Goal: Task Accomplishment & Management: Use online tool/utility

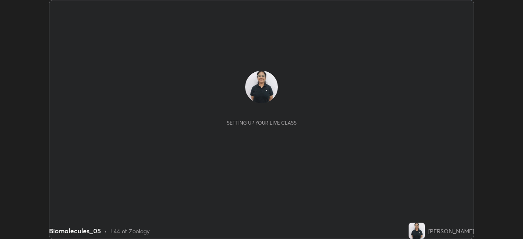
scroll to position [239, 523]
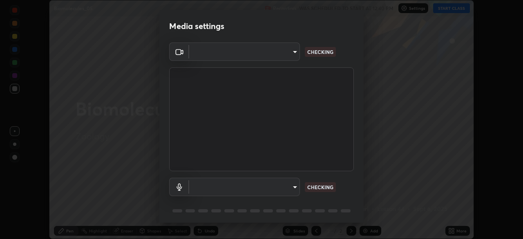
type input "23008043d16b3f933f5d29e9b3769097a1661712bf7e9030f0d00f953f479f19"
type input "ce8bbd661dce354a58a25af5271b3c1bd1d853cc8608d8e3321a5e34fd7f7726"
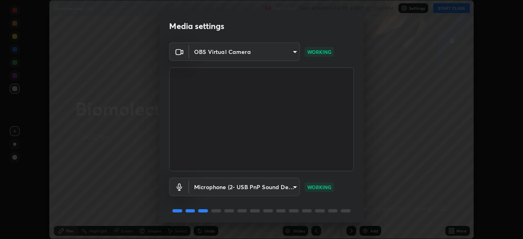
scroll to position [29, 0]
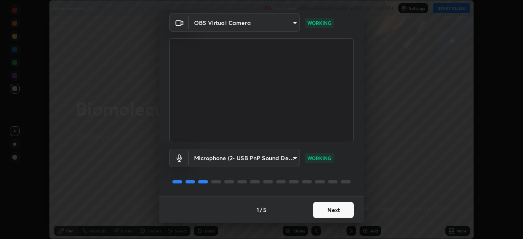
click at [318, 207] on button "Next" at bounding box center [333, 210] width 41 height 16
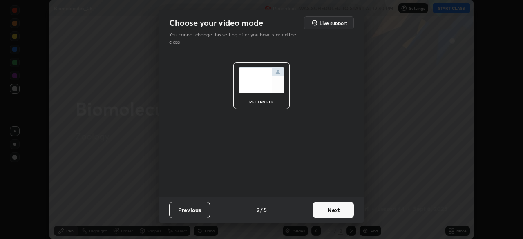
scroll to position [0, 0]
click at [319, 206] on button "Next" at bounding box center [333, 210] width 41 height 16
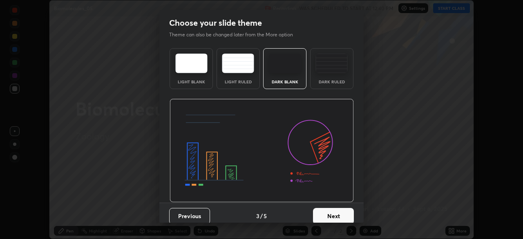
click at [322, 208] on button "Next" at bounding box center [333, 216] width 41 height 16
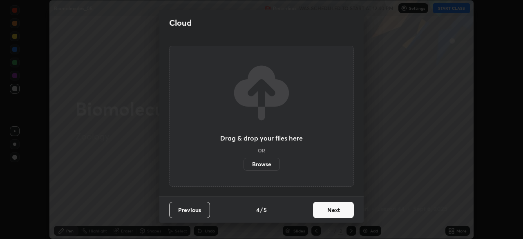
click at [193, 213] on button "Previous" at bounding box center [189, 210] width 41 height 16
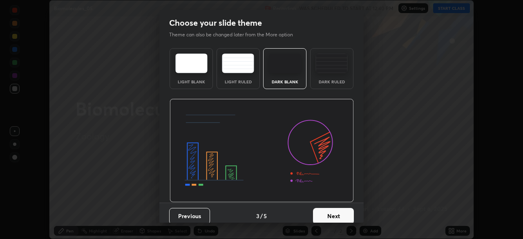
click at [334, 83] on div "Dark Ruled" at bounding box center [331, 82] width 33 height 4
click at [335, 210] on button "Next" at bounding box center [333, 216] width 41 height 16
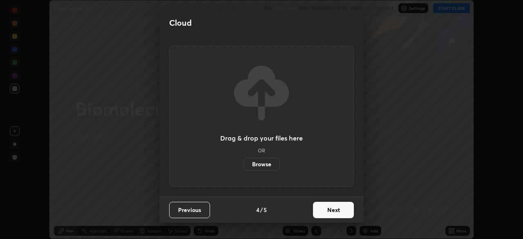
click at [334, 209] on button "Next" at bounding box center [333, 210] width 41 height 16
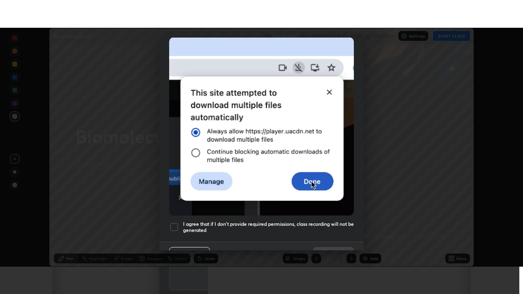
scroll to position [196, 0]
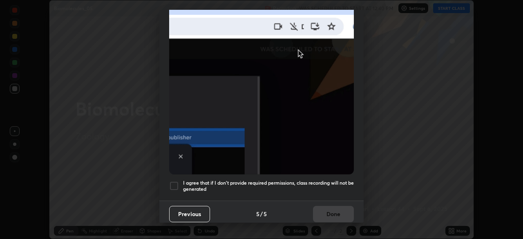
click at [174, 181] on div at bounding box center [174, 186] width 10 height 10
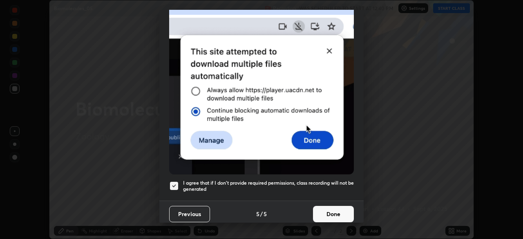
click at [320, 206] on button "Done" at bounding box center [333, 214] width 41 height 16
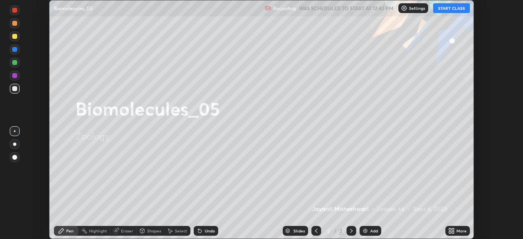
click at [449, 8] on button "START CLASS" at bounding box center [451, 8] width 37 height 10
click at [458, 227] on div "More" at bounding box center [457, 231] width 24 height 10
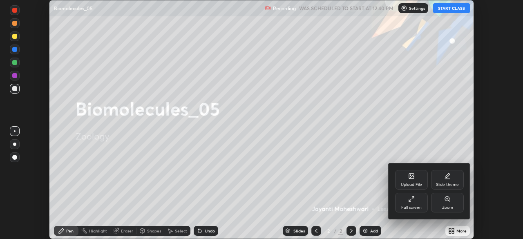
click at [411, 205] on div "Full screen" at bounding box center [411, 207] width 20 height 4
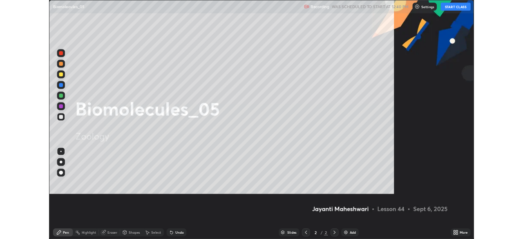
scroll to position [294, 523]
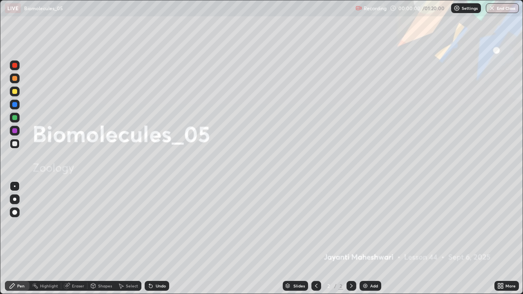
click at [368, 238] on div "Add" at bounding box center [370, 286] width 22 height 10
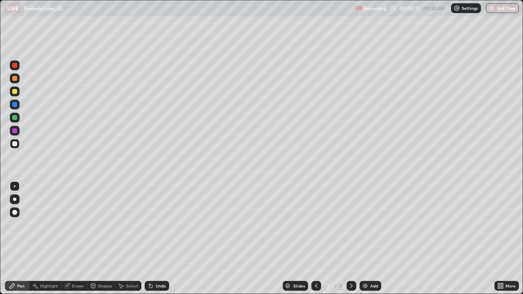
click at [18, 201] on div at bounding box center [15, 199] width 10 height 10
click at [18, 118] on div at bounding box center [15, 118] width 10 height 10
click at [14, 146] on div at bounding box center [14, 143] width 5 height 5
click at [15, 92] on div at bounding box center [14, 91] width 5 height 5
click at [67, 238] on icon at bounding box center [67, 285] width 7 height 7
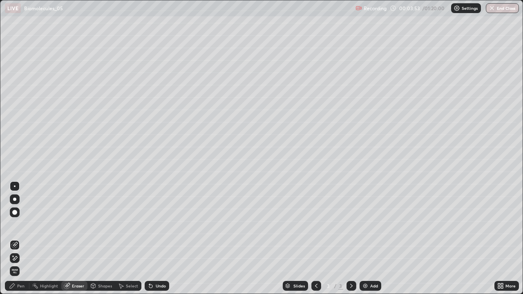
click at [16, 238] on icon at bounding box center [15, 258] width 4 height 4
click at [16, 238] on div "Pen" at bounding box center [17, 286] width 24 height 10
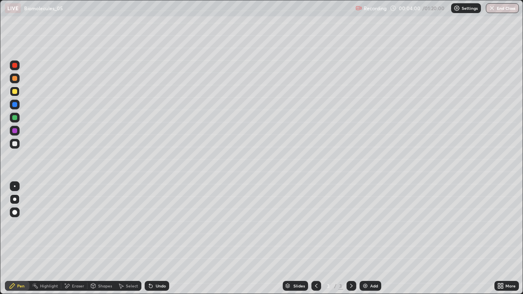
click at [15, 144] on div at bounding box center [14, 143] width 5 height 5
click at [99, 238] on div "Shapes" at bounding box center [105, 286] width 14 height 4
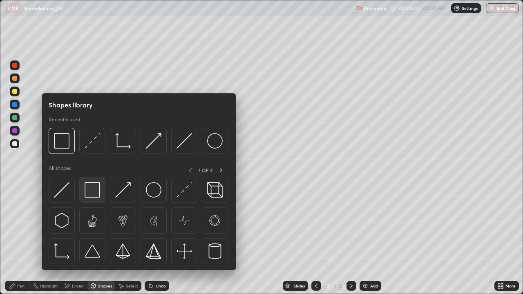
click at [98, 196] on img at bounding box center [92, 190] width 16 height 16
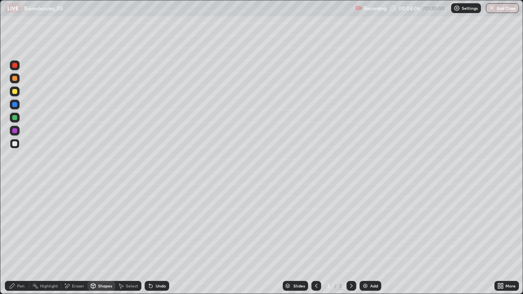
click at [18, 91] on div at bounding box center [15, 92] width 10 height 10
click at [15, 238] on div "Pen" at bounding box center [17, 286] width 24 height 10
click at [18, 142] on div at bounding box center [15, 144] width 10 height 10
click at [12, 207] on div at bounding box center [15, 212] width 10 height 10
click at [12, 118] on div at bounding box center [14, 117] width 5 height 5
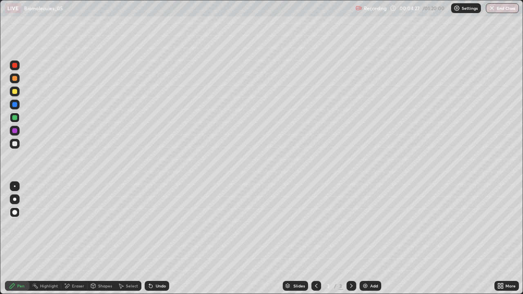
click at [16, 92] on div at bounding box center [14, 91] width 5 height 5
click at [14, 199] on div at bounding box center [14, 199] width 3 height 3
click at [10, 145] on div at bounding box center [15, 144] width 10 height 10
click at [70, 238] on div "Eraser" at bounding box center [74, 286] width 26 height 10
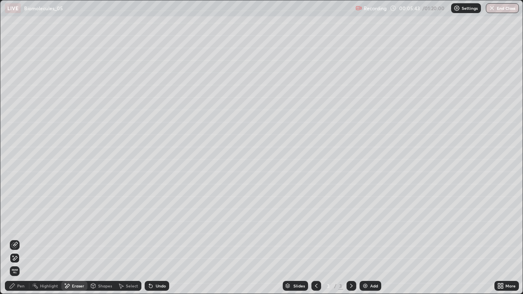
click at [19, 238] on div "Pen" at bounding box center [20, 286] width 7 height 4
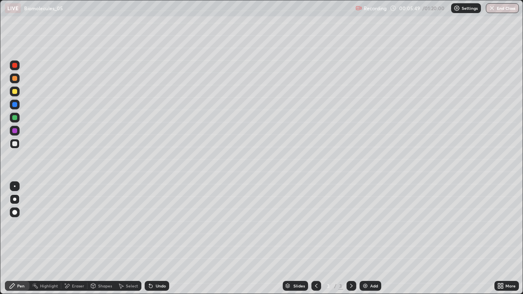
click at [16, 93] on div at bounding box center [14, 91] width 5 height 5
click at [16, 118] on div at bounding box center [14, 117] width 5 height 5
click at [156, 238] on div "Undo" at bounding box center [161, 286] width 10 height 4
click at [15, 91] on div at bounding box center [14, 91] width 5 height 5
click at [16, 82] on div at bounding box center [15, 78] width 10 height 10
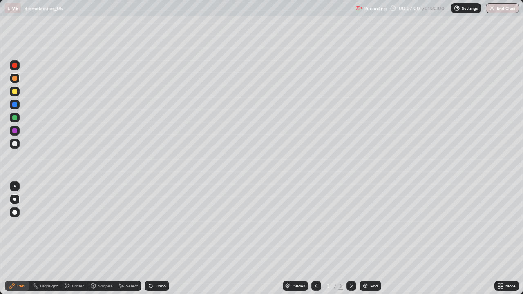
click at [368, 238] on div "Add" at bounding box center [370, 286] width 22 height 10
click at [14, 147] on div at bounding box center [15, 144] width 10 height 10
click at [15, 78] on div at bounding box center [14, 78] width 5 height 5
click at [14, 91] on div at bounding box center [14, 91] width 5 height 5
click at [122, 238] on icon at bounding box center [121, 285] width 7 height 7
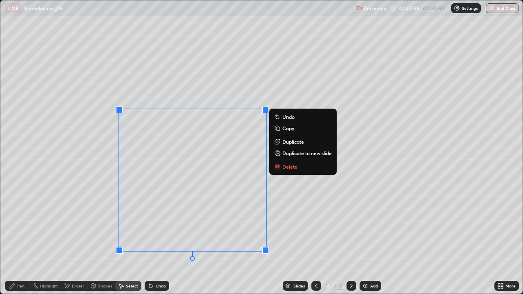
click at [293, 142] on p "Duplicate" at bounding box center [293, 141] width 22 height 7
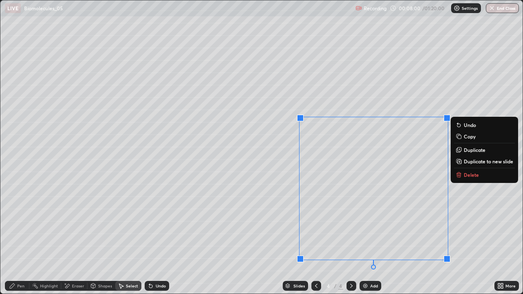
click at [262, 118] on div "0 ° Undo Copy Duplicate Duplicate to new slide Delete" at bounding box center [261, 146] width 522 height 293
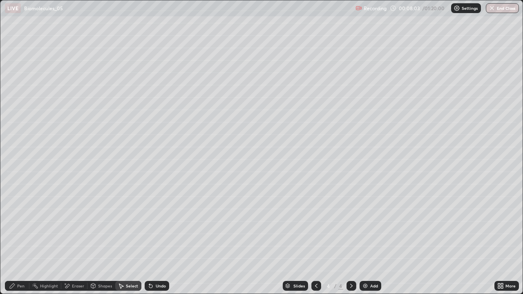
click at [14, 238] on icon at bounding box center [12, 285] width 7 height 7
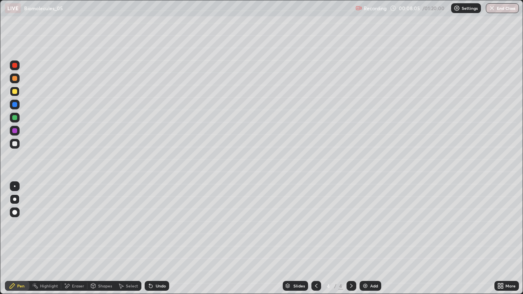
click at [14, 118] on div at bounding box center [14, 117] width 5 height 5
click at [100, 238] on div "Shapes" at bounding box center [105, 286] width 14 height 4
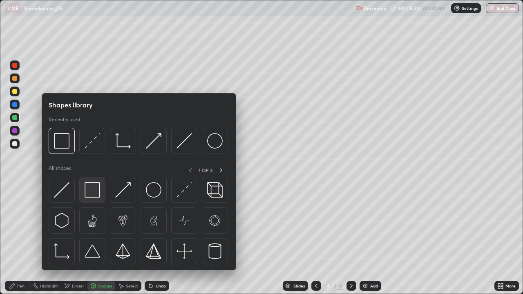
click at [89, 193] on img at bounding box center [92, 190] width 16 height 16
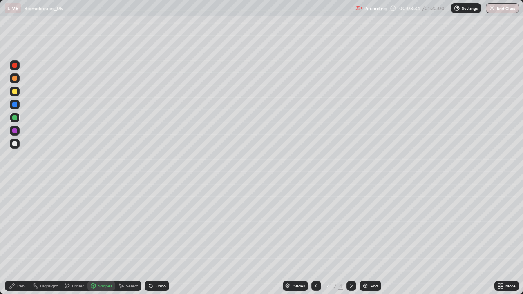
click at [12, 238] on div "Pen" at bounding box center [17, 286] width 24 height 10
click at [13, 147] on div at bounding box center [15, 144] width 10 height 10
click at [14, 116] on div at bounding box center [14, 117] width 5 height 5
click at [156, 238] on div "Undo" at bounding box center [161, 286] width 10 height 4
click at [369, 238] on div "Add" at bounding box center [370, 286] width 22 height 10
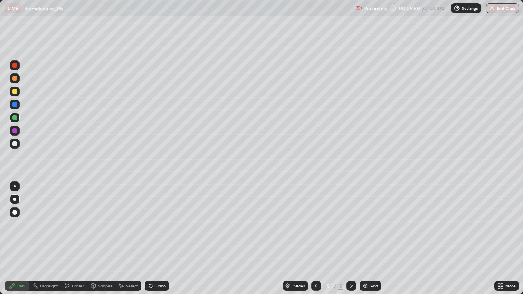
click at [16, 79] on div at bounding box center [14, 78] width 5 height 5
click at [17, 93] on div at bounding box center [15, 92] width 10 height 10
click at [16, 144] on div at bounding box center [14, 143] width 5 height 5
click at [13, 117] on div at bounding box center [14, 117] width 5 height 5
click at [18, 92] on div at bounding box center [15, 92] width 10 height 10
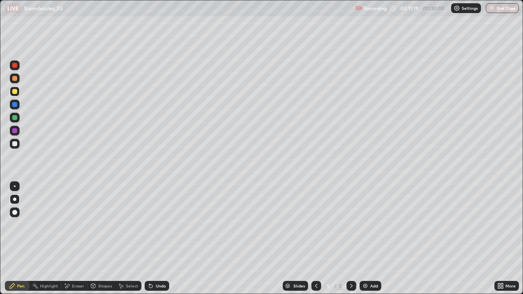
click at [153, 238] on div "Undo" at bounding box center [157, 286] width 24 height 10
click at [18, 119] on div at bounding box center [15, 118] width 10 height 10
click at [13, 93] on div at bounding box center [14, 91] width 5 height 5
click at [157, 238] on div "Undo" at bounding box center [161, 286] width 10 height 4
click at [156, 238] on div "Undo" at bounding box center [161, 286] width 10 height 4
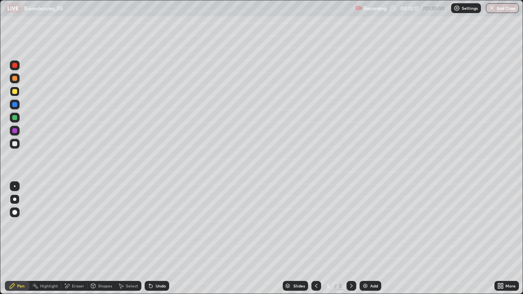
click at [15, 132] on div at bounding box center [14, 130] width 5 height 5
click at [15, 144] on div at bounding box center [14, 143] width 5 height 5
click at [16, 117] on div at bounding box center [14, 117] width 5 height 5
click at [370, 238] on div "Add" at bounding box center [374, 286] width 8 height 4
click at [16, 142] on div at bounding box center [14, 143] width 5 height 5
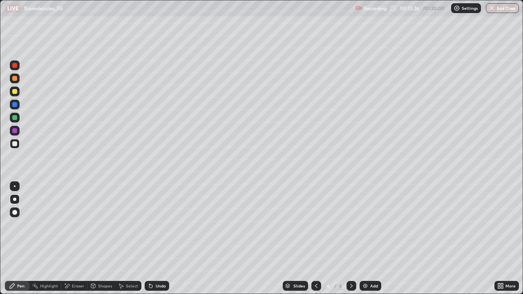
click at [18, 83] on div at bounding box center [15, 78] width 10 height 13
click at [15, 142] on div at bounding box center [14, 143] width 5 height 5
click at [23, 238] on div "Erase all" at bounding box center [15, 146] width 20 height 261
click at [315, 238] on icon at bounding box center [316, 285] width 7 height 7
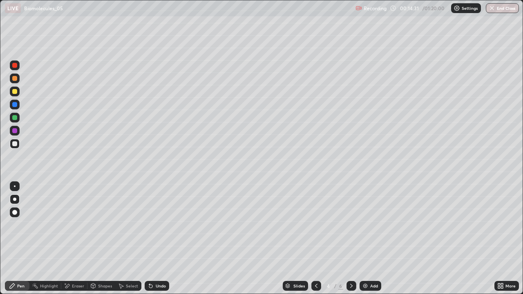
click at [311, 238] on div at bounding box center [316, 286] width 10 height 10
click at [350, 238] on icon at bounding box center [351, 285] width 7 height 7
click at [351, 238] on icon at bounding box center [351, 285] width 7 height 7
click at [362, 238] on img at bounding box center [365, 285] width 7 height 7
click at [16, 119] on div at bounding box center [14, 117] width 5 height 5
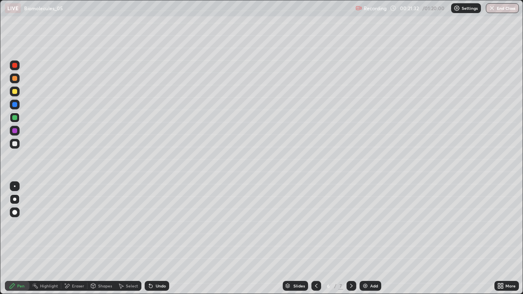
click at [16, 144] on div at bounding box center [14, 143] width 5 height 5
click at [17, 95] on div at bounding box center [15, 92] width 10 height 10
click at [18, 117] on div at bounding box center [15, 118] width 10 height 10
click at [161, 238] on div "Undo" at bounding box center [161, 286] width 10 height 4
click at [16, 132] on div at bounding box center [14, 130] width 5 height 5
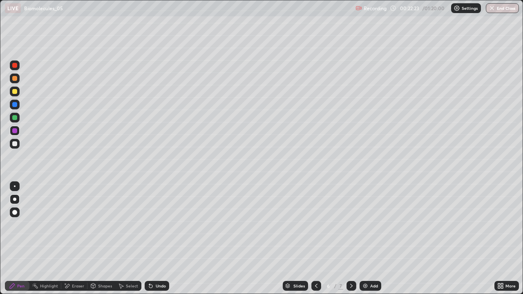
click at [158, 238] on div "Undo" at bounding box center [161, 286] width 10 height 4
click at [162, 238] on div "Undo" at bounding box center [157, 286] width 24 height 10
click at [316, 238] on div at bounding box center [316, 286] width 10 height 10
click at [315, 238] on icon at bounding box center [316, 285] width 7 height 7
click at [350, 238] on icon at bounding box center [351, 286] width 2 height 4
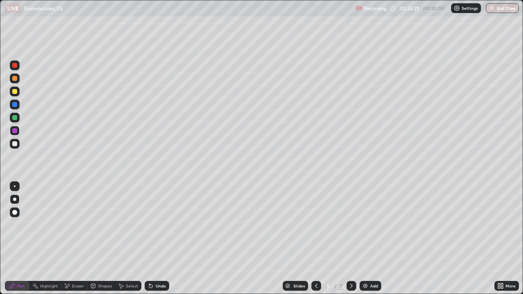
click at [354, 238] on div at bounding box center [351, 286] width 10 height 10
click at [365, 238] on img at bounding box center [365, 285] width 7 height 7
click at [15, 144] on div at bounding box center [14, 143] width 5 height 5
click at [93, 238] on icon at bounding box center [93, 286] width 0 height 3
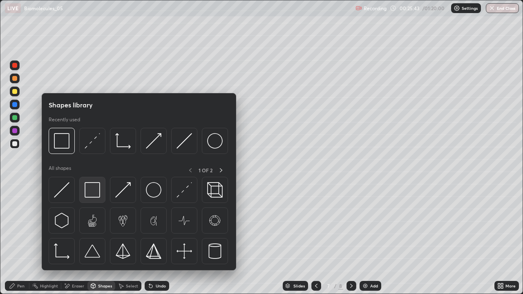
click at [93, 192] on img at bounding box center [92, 190] width 16 height 16
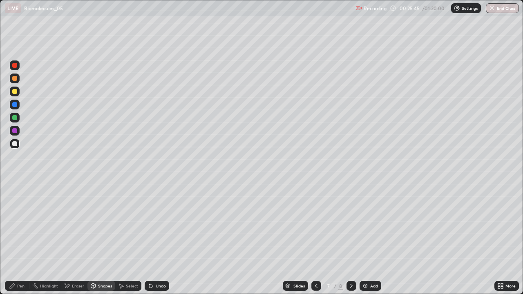
click at [15, 92] on div at bounding box center [14, 91] width 5 height 5
click at [20, 238] on div "Pen" at bounding box center [20, 286] width 7 height 4
click at [16, 143] on div at bounding box center [14, 143] width 5 height 5
click at [16, 118] on div at bounding box center [14, 117] width 5 height 5
click at [15, 143] on div at bounding box center [14, 143] width 5 height 5
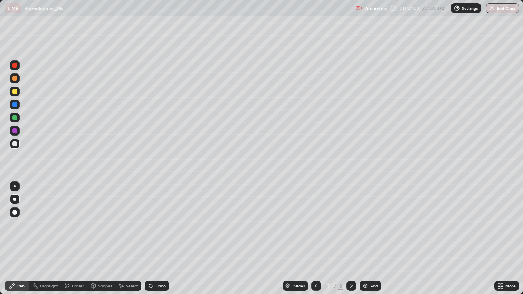
click at [19, 93] on div at bounding box center [15, 92] width 10 height 10
click at [15, 79] on div at bounding box center [14, 78] width 5 height 5
click at [371, 238] on div "Add" at bounding box center [374, 286] width 8 height 4
click at [18, 144] on div at bounding box center [15, 144] width 10 height 10
click at [14, 119] on div at bounding box center [14, 117] width 5 height 5
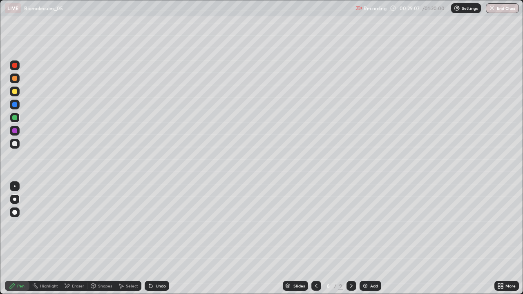
click at [14, 144] on div at bounding box center [14, 143] width 5 height 5
click at [14, 118] on div at bounding box center [14, 117] width 5 height 5
click at [15, 78] on div at bounding box center [14, 78] width 5 height 5
click at [364, 238] on img at bounding box center [365, 285] width 7 height 7
click at [16, 145] on div at bounding box center [14, 143] width 5 height 5
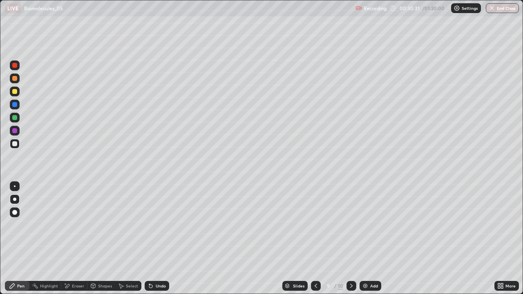
click at [162, 238] on div "Undo" at bounding box center [161, 286] width 10 height 4
click at [15, 119] on div at bounding box center [14, 117] width 5 height 5
click at [16, 145] on div at bounding box center [14, 143] width 5 height 5
click at [15, 132] on div at bounding box center [14, 130] width 5 height 5
click at [15, 144] on div at bounding box center [14, 143] width 5 height 5
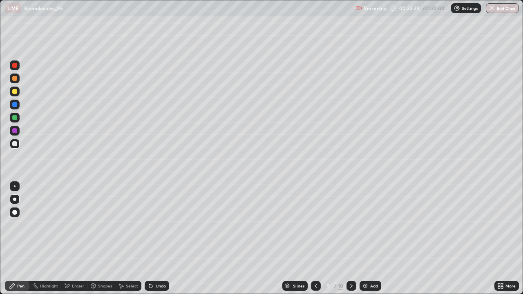
click at [15, 92] on div at bounding box center [14, 91] width 5 height 5
click at [18, 79] on div at bounding box center [15, 78] width 10 height 10
click at [15, 90] on div at bounding box center [14, 91] width 5 height 5
click at [16, 146] on div at bounding box center [14, 143] width 5 height 5
click at [13, 106] on div at bounding box center [14, 104] width 5 height 5
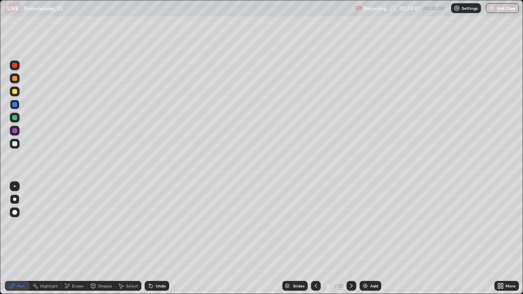
click at [76, 238] on div "Eraser" at bounding box center [78, 286] width 12 height 4
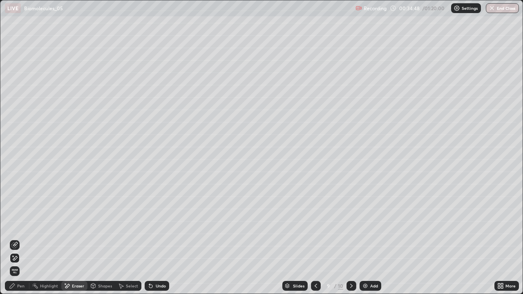
click at [15, 238] on icon at bounding box center [14, 245] width 7 height 7
click at [16, 238] on icon at bounding box center [12, 285] width 7 height 7
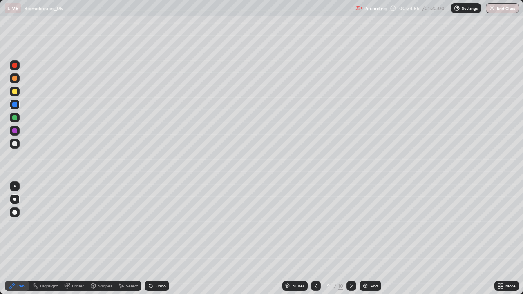
click at [19, 145] on div at bounding box center [15, 144] width 10 height 10
click at [14, 119] on div at bounding box center [14, 117] width 5 height 5
click at [13, 94] on div at bounding box center [15, 92] width 10 height 10
click at [315, 238] on icon at bounding box center [315, 285] width 7 height 7
click at [350, 238] on icon at bounding box center [351, 285] width 7 height 7
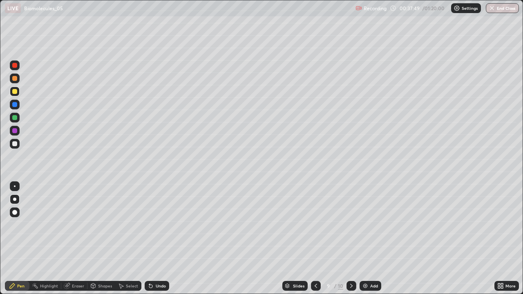
click at [18, 146] on div at bounding box center [15, 144] width 10 height 10
click at [315, 238] on icon at bounding box center [315, 285] width 7 height 7
click at [8, 238] on div at bounding box center [14, 229] width 13 height 98
click at [15, 131] on div at bounding box center [14, 130] width 5 height 5
click at [15, 105] on div at bounding box center [14, 104] width 5 height 5
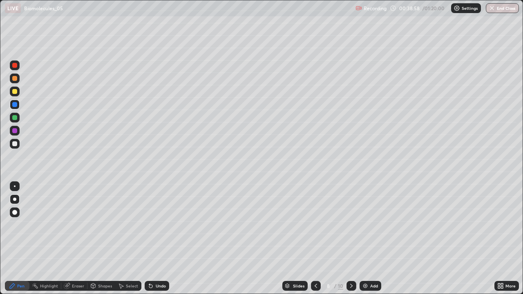
click at [18, 148] on div at bounding box center [15, 144] width 10 height 10
click at [15, 105] on div at bounding box center [14, 104] width 5 height 5
click at [350, 238] on icon at bounding box center [351, 285] width 7 height 7
click at [370, 238] on div "Add" at bounding box center [370, 286] width 22 height 10
click at [18, 143] on div at bounding box center [15, 144] width 10 height 10
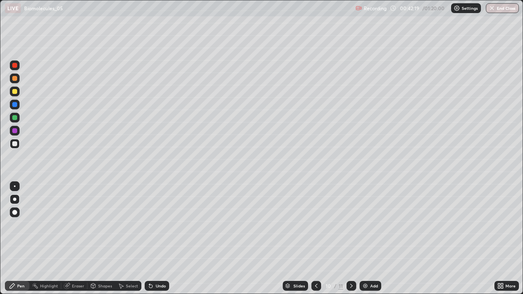
click at [16, 119] on div at bounding box center [14, 117] width 5 height 5
click at [19, 144] on div at bounding box center [15, 144] width 10 height 10
click at [15, 95] on div at bounding box center [15, 92] width 10 height 10
click at [16, 81] on div at bounding box center [15, 78] width 10 height 10
click at [16, 145] on div at bounding box center [14, 143] width 5 height 5
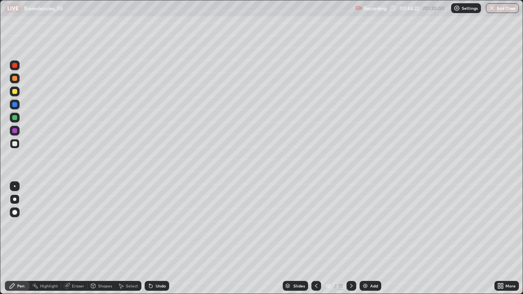
click at [13, 90] on div at bounding box center [14, 91] width 5 height 5
click at [15, 118] on div at bounding box center [14, 117] width 5 height 5
click at [16, 82] on div at bounding box center [15, 78] width 10 height 10
click at [18, 141] on div at bounding box center [15, 144] width 10 height 10
click at [372, 238] on div "Add" at bounding box center [374, 286] width 8 height 4
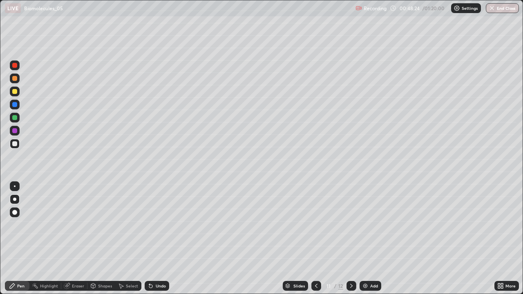
click at [16, 92] on div at bounding box center [14, 91] width 5 height 5
click at [16, 121] on div at bounding box center [15, 118] width 10 height 10
click at [16, 91] on div at bounding box center [14, 91] width 5 height 5
click at [16, 144] on div at bounding box center [14, 143] width 5 height 5
click at [77, 238] on div "Eraser" at bounding box center [78, 286] width 12 height 4
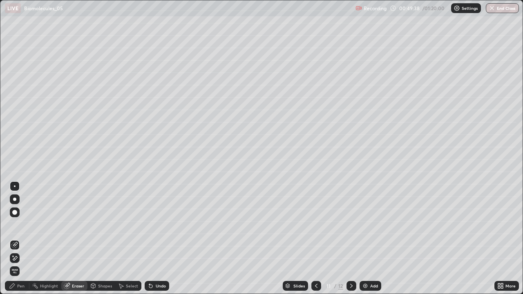
click at [15, 238] on icon at bounding box center [12, 285] width 7 height 7
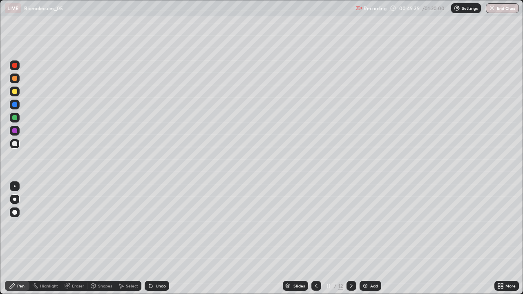
click at [15, 134] on div at bounding box center [15, 131] width 10 height 10
click at [19, 145] on div at bounding box center [15, 144] width 10 height 10
click at [15, 91] on div at bounding box center [14, 91] width 5 height 5
click at [375, 238] on div "Add" at bounding box center [370, 286] width 22 height 10
click at [15, 144] on div at bounding box center [14, 143] width 5 height 5
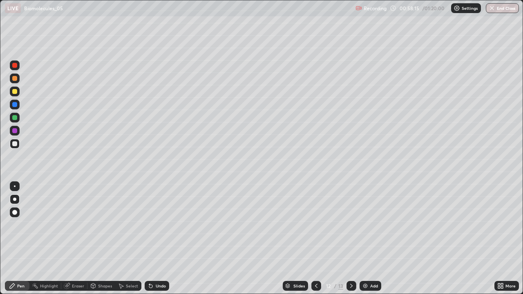
click at [16, 93] on div at bounding box center [15, 92] width 10 height 10
click at [17, 82] on div at bounding box center [15, 78] width 10 height 10
click at [149, 238] on icon at bounding box center [150, 286] width 3 height 3
click at [152, 238] on icon at bounding box center [150, 285] width 7 height 7
click at [15, 144] on div at bounding box center [14, 143] width 5 height 5
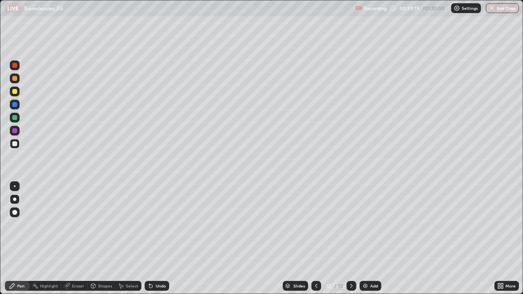
click at [16, 119] on div at bounding box center [14, 117] width 5 height 5
click at [317, 238] on icon at bounding box center [316, 285] width 7 height 7
click at [316, 238] on icon at bounding box center [316, 285] width 7 height 7
click at [315, 238] on div at bounding box center [316, 286] width 10 height 10
click at [314, 238] on icon at bounding box center [316, 285] width 7 height 7
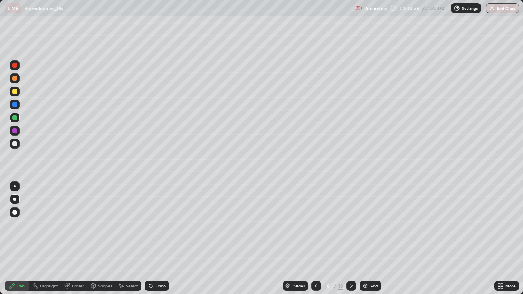
click at [313, 238] on div at bounding box center [316, 286] width 10 height 16
click at [355, 238] on div at bounding box center [351, 286] width 10 height 10
click at [18, 95] on div at bounding box center [15, 92] width 10 height 10
click at [96, 238] on icon at bounding box center [93, 285] width 7 height 7
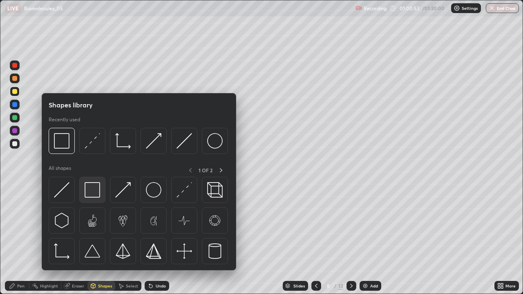
click at [90, 187] on img at bounding box center [92, 190] width 16 height 16
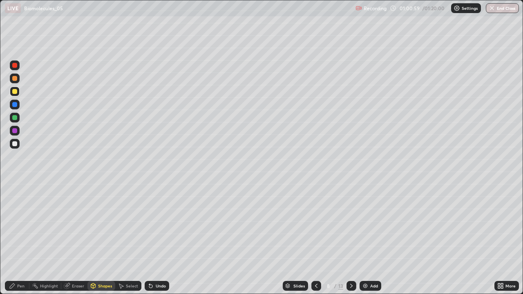
click at [349, 238] on icon at bounding box center [351, 285] width 7 height 7
click at [348, 238] on icon at bounding box center [351, 285] width 7 height 7
click at [349, 238] on icon at bounding box center [351, 285] width 7 height 7
click at [16, 143] on div at bounding box center [14, 143] width 5 height 5
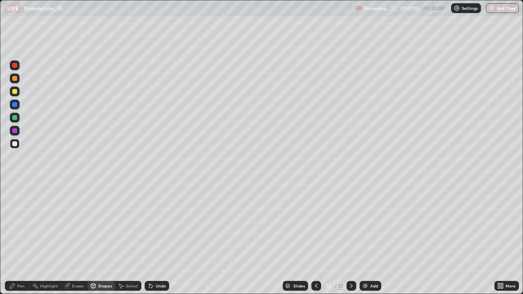
click at [13, 238] on icon at bounding box center [12, 285] width 5 height 5
click at [18, 95] on div at bounding box center [15, 92] width 10 height 10
click at [363, 238] on img at bounding box center [365, 285] width 7 height 7
click at [92, 238] on icon at bounding box center [93, 285] width 4 height 1
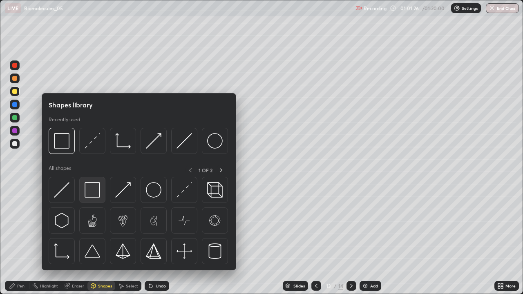
click at [90, 187] on img at bounding box center [92, 190] width 16 height 16
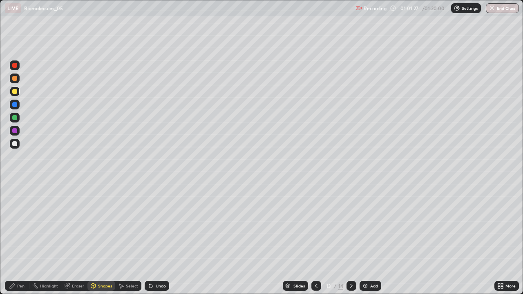
click at [17, 146] on div at bounding box center [15, 144] width 10 height 10
click at [15, 91] on div at bounding box center [14, 91] width 5 height 5
click at [13, 238] on div "Pen" at bounding box center [17, 286] width 24 height 10
click at [15, 144] on div at bounding box center [14, 143] width 5 height 5
click at [16, 119] on div at bounding box center [14, 117] width 5 height 5
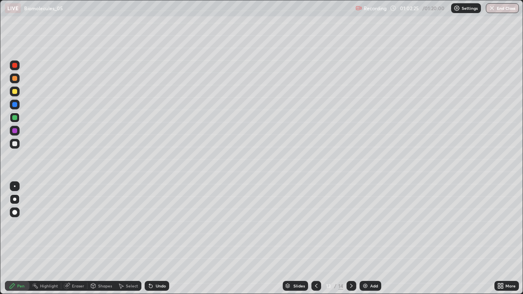
click at [14, 142] on div at bounding box center [14, 143] width 5 height 5
click at [15, 93] on div at bounding box center [14, 91] width 5 height 5
click at [16, 144] on div at bounding box center [14, 143] width 5 height 5
click at [16, 121] on div at bounding box center [15, 118] width 10 height 10
click at [16, 146] on div at bounding box center [14, 143] width 5 height 5
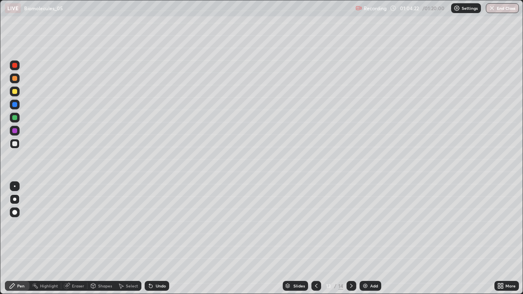
click at [14, 113] on div at bounding box center [15, 118] width 10 height 10
click at [506, 10] on button "End Class" at bounding box center [501, 8] width 33 height 10
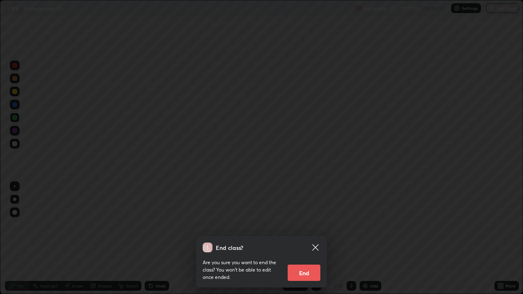
click at [309, 238] on button "End" at bounding box center [303, 273] width 33 height 16
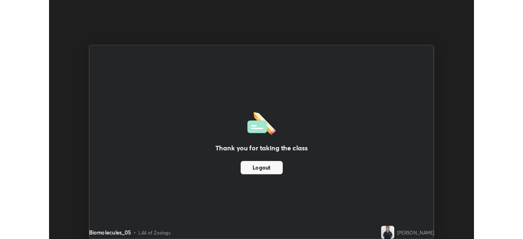
scroll to position [40582, 40298]
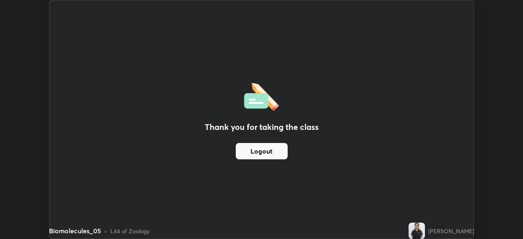
click at [273, 151] on button "Logout" at bounding box center [262, 151] width 52 height 16
